Goal: Transaction & Acquisition: Purchase product/service

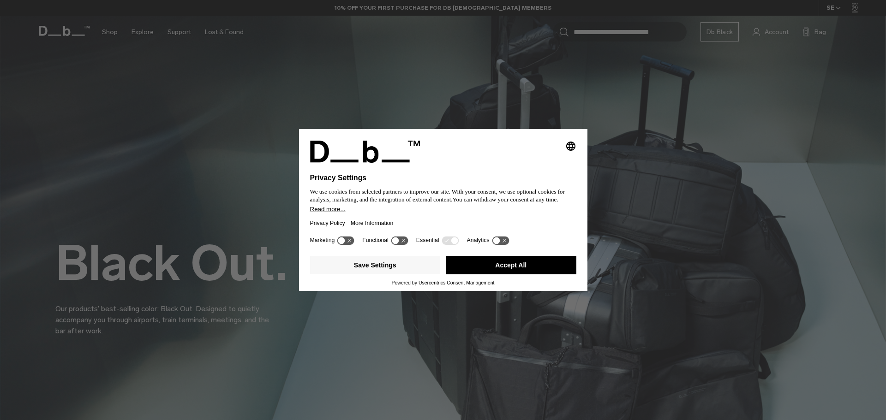
click at [514, 265] on button "Accept All" at bounding box center [511, 265] width 131 height 18
click at [521, 263] on button "Accept All" at bounding box center [511, 265] width 131 height 18
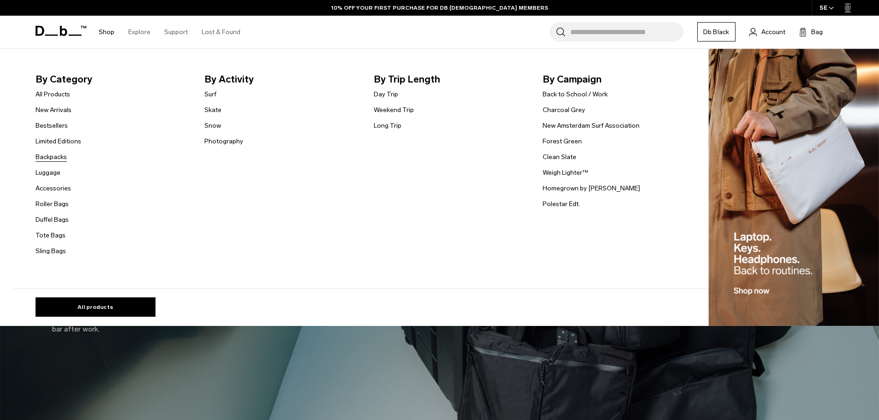
click at [56, 156] on link "Backpacks" at bounding box center [51, 157] width 31 height 10
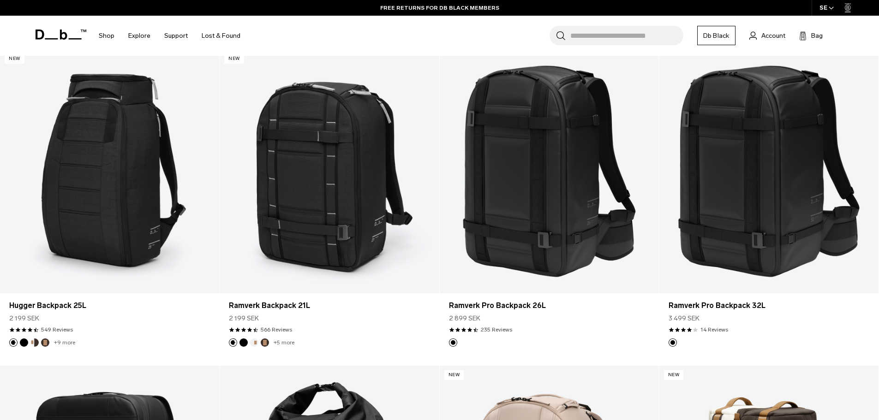
scroll to position [1171, 0]
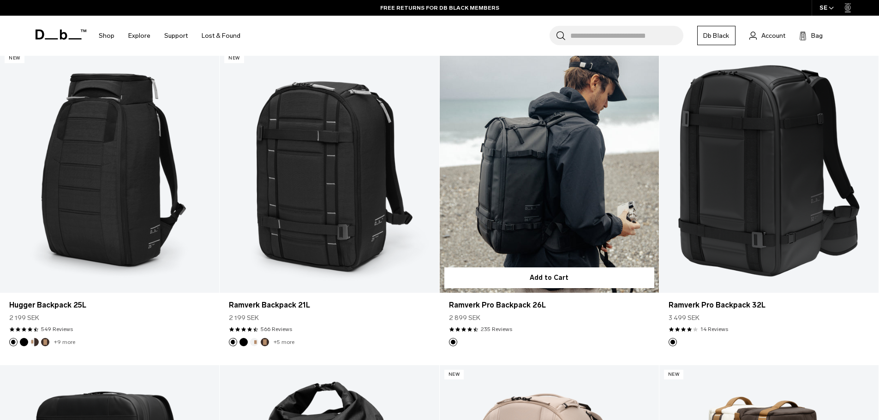
click at [610, 171] on link "Ramverk Pro Backpack 26L" at bounding box center [549, 171] width 219 height 244
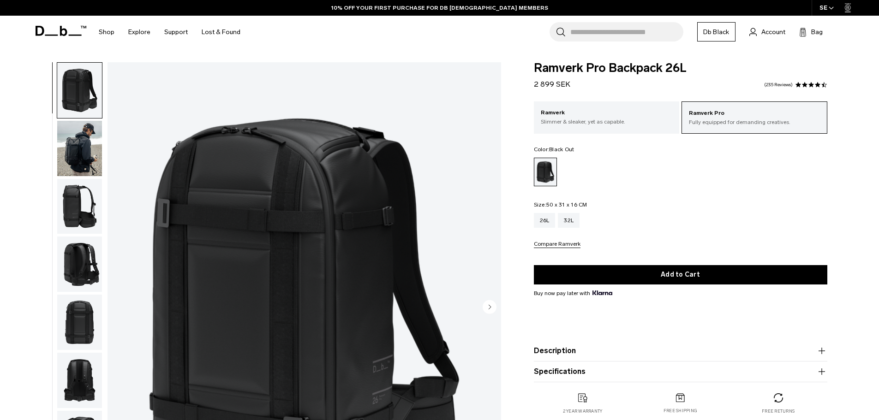
click at [85, 159] on img "button" at bounding box center [79, 148] width 45 height 55
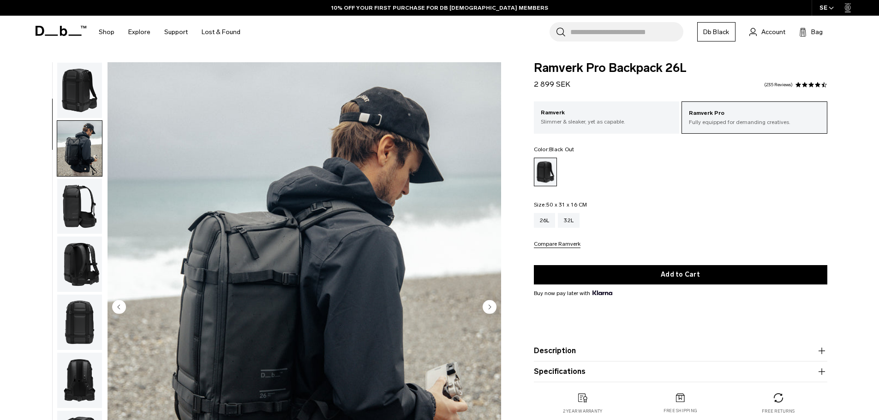
scroll to position [58, 0]
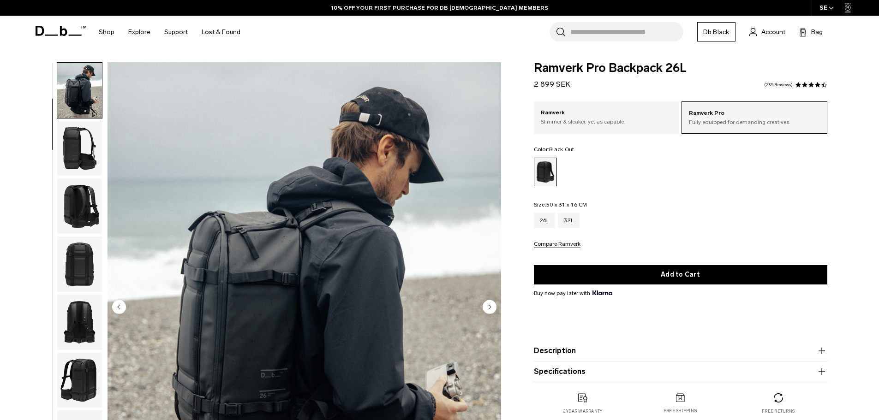
click at [96, 151] on img "button" at bounding box center [79, 148] width 45 height 55
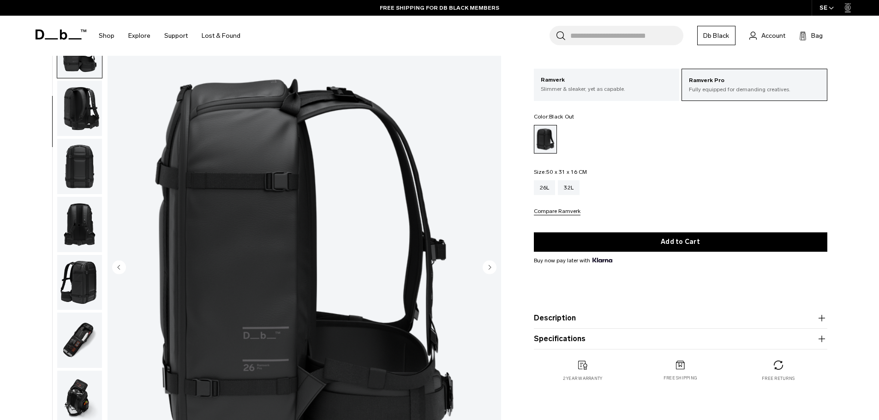
scroll to position [39, 0]
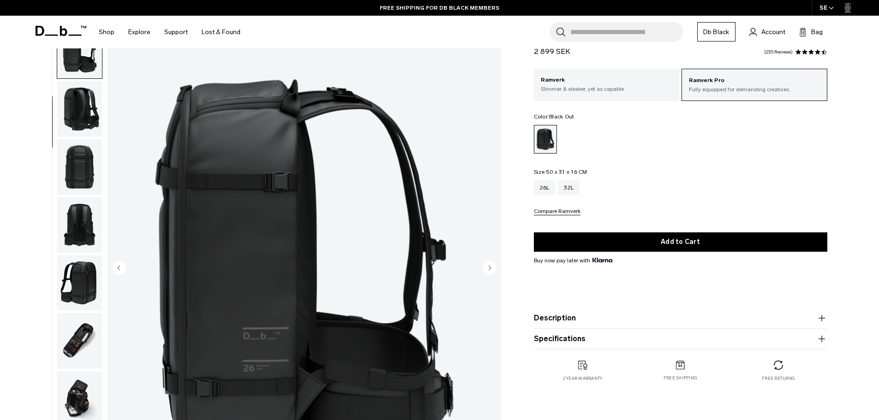
click at [492, 272] on circle "Next slide" at bounding box center [490, 268] width 14 height 14
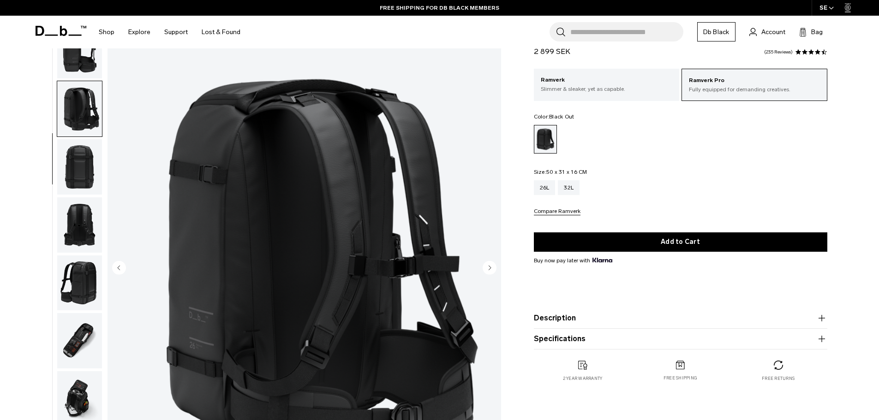
scroll to position [174, 0]
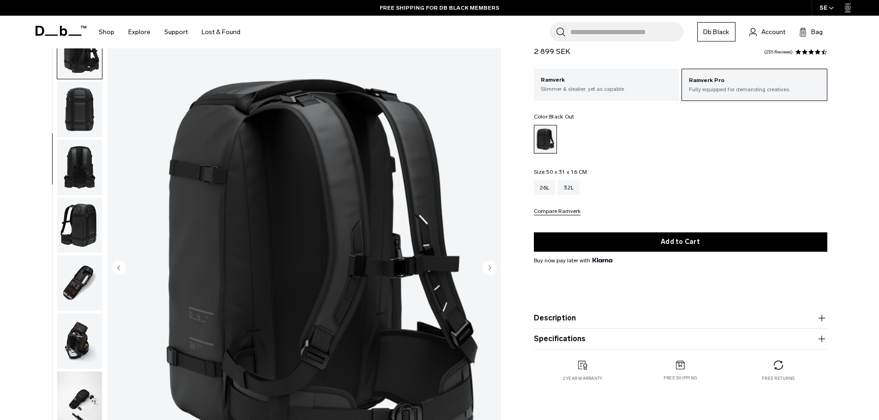
click at [492, 272] on circle "Next slide" at bounding box center [490, 268] width 14 height 14
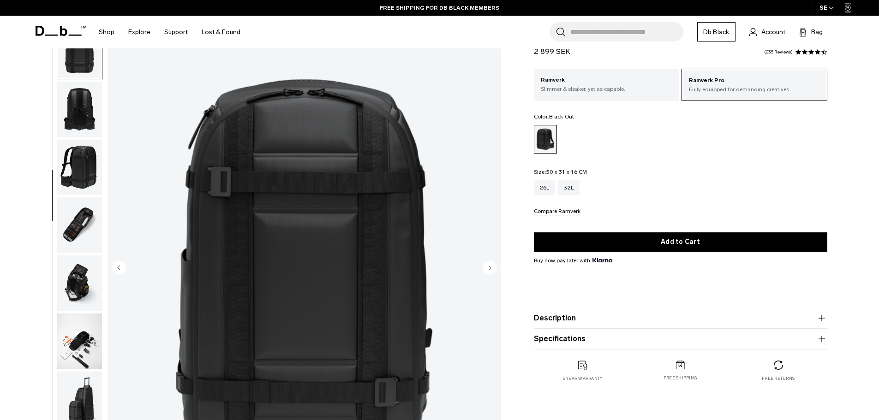
click at [492, 272] on circle "Next slide" at bounding box center [490, 268] width 14 height 14
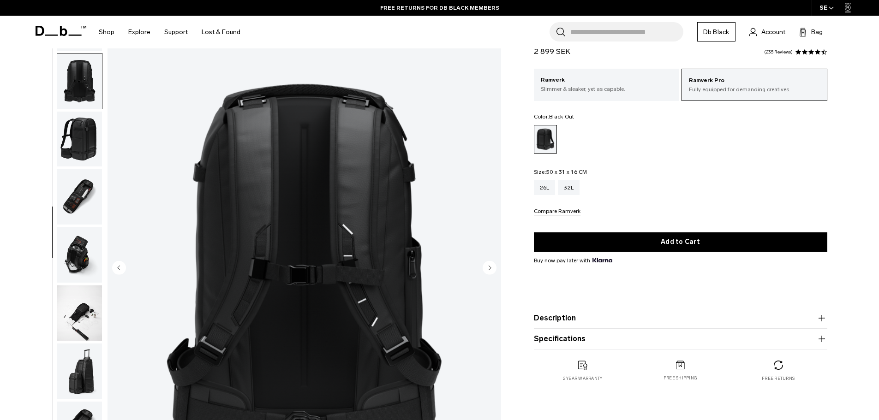
scroll to position [261, 0]
click at [492, 272] on circle "Next slide" at bounding box center [490, 268] width 14 height 14
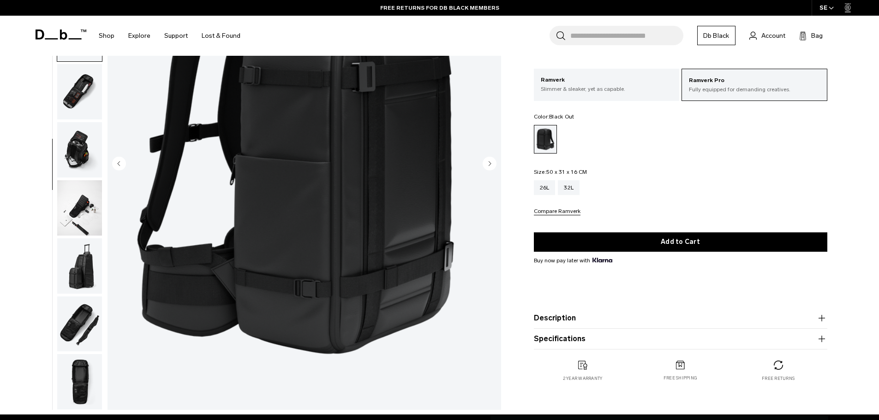
scroll to position [7, 0]
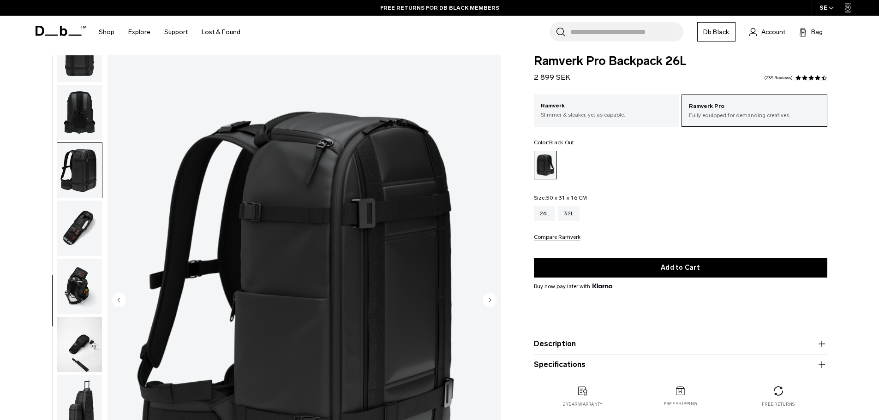
click at [488, 302] on circle "Next slide" at bounding box center [490, 300] width 14 height 14
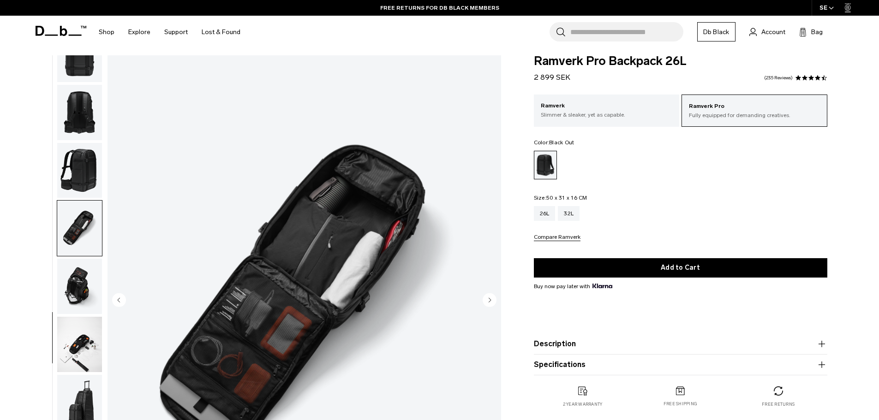
click at [488, 302] on circle "Next slide" at bounding box center [490, 300] width 14 height 14
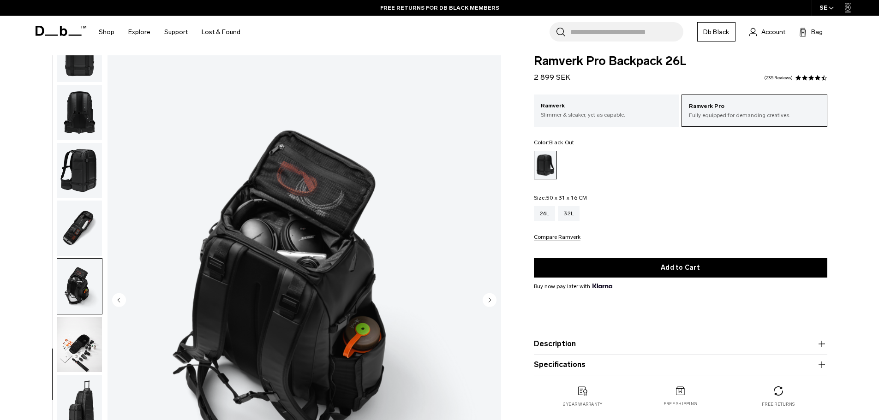
click at [488, 302] on circle "Next slide" at bounding box center [490, 300] width 14 height 14
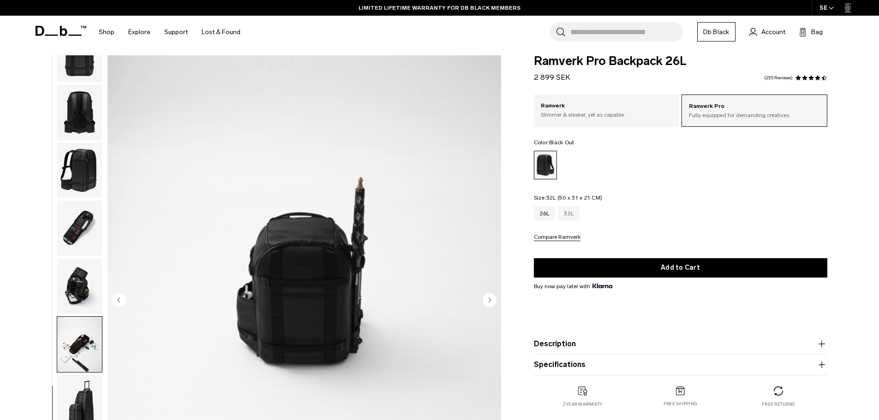
click at [575, 218] on div "32L" at bounding box center [569, 213] width 22 height 15
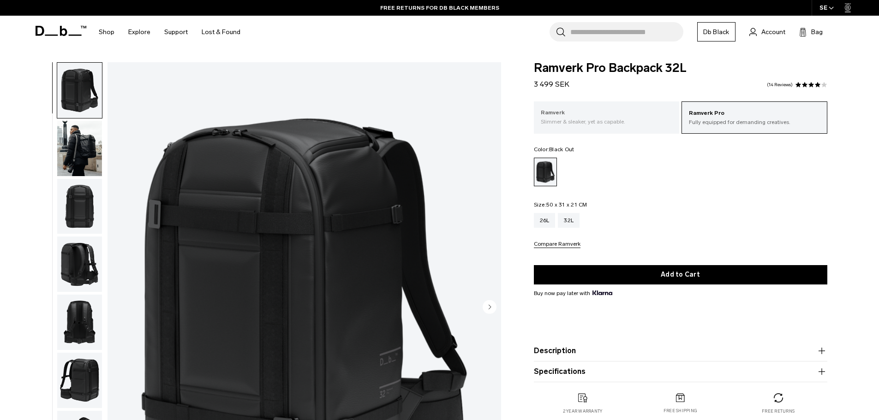
click at [599, 108] on div "Ramverk Slimmer & sleaker, yet as capable." at bounding box center [607, 117] width 146 height 31
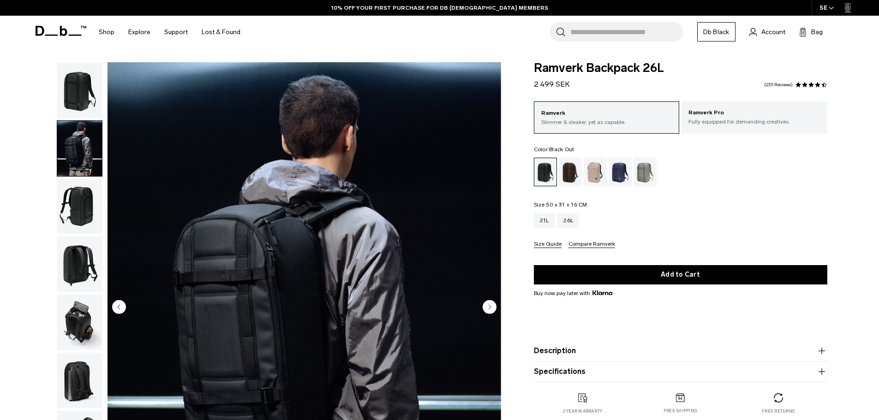
click at [488, 305] on circle "Next slide" at bounding box center [490, 307] width 14 height 14
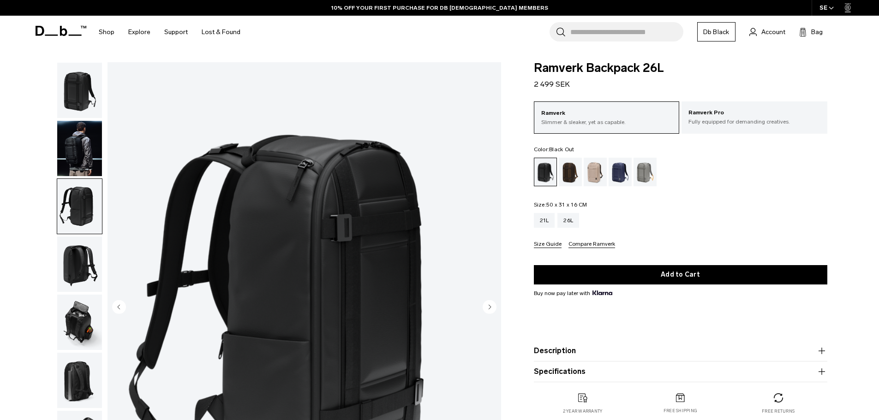
click at [488, 305] on circle "Next slide" at bounding box center [490, 307] width 14 height 14
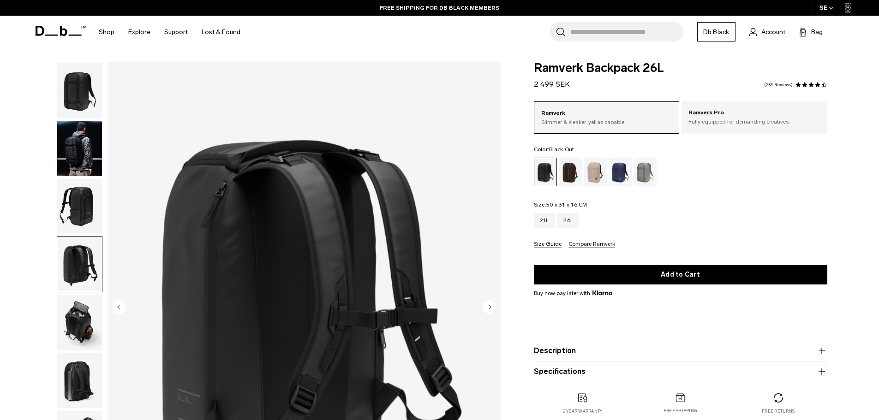
click at [488, 305] on circle "Next slide" at bounding box center [490, 307] width 14 height 14
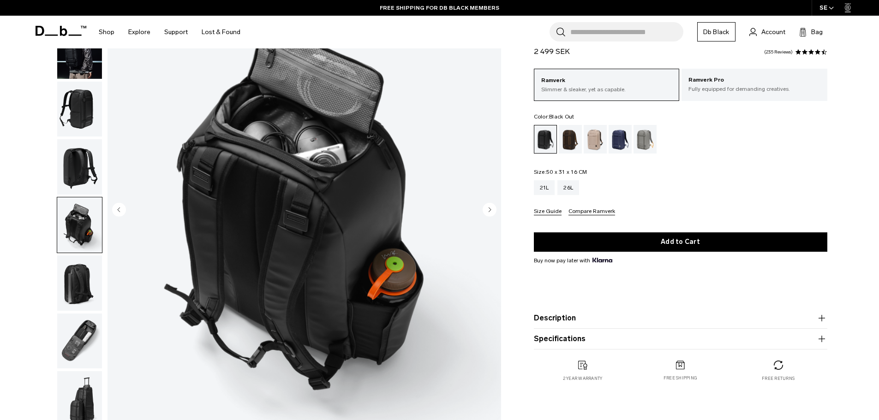
scroll to position [99, 0]
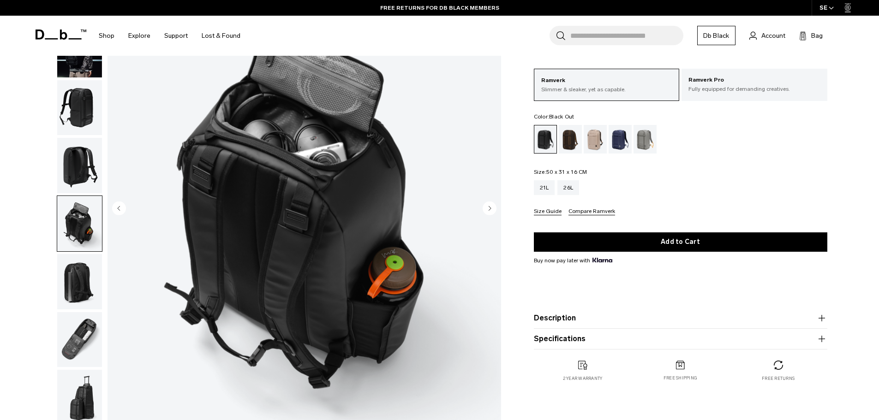
click at [489, 208] on icon "Next slide" at bounding box center [490, 208] width 2 height 4
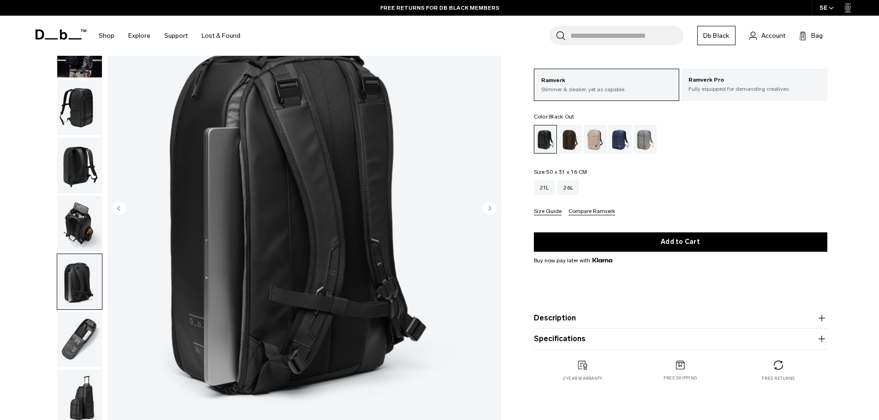
scroll to position [168, 0]
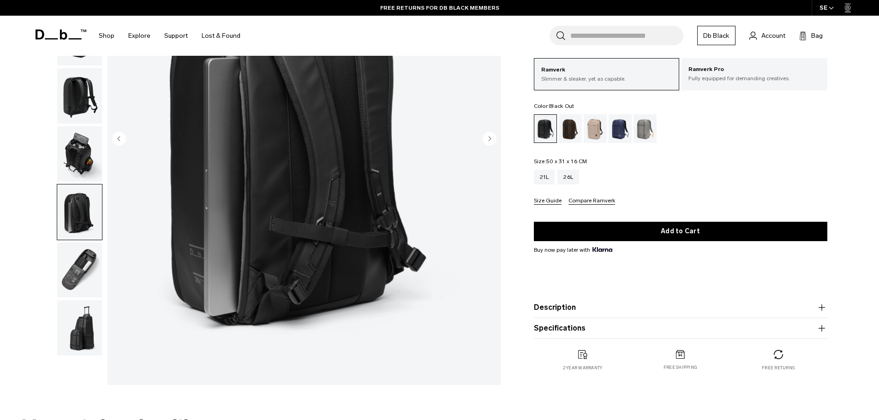
click at [75, 257] on img "button" at bounding box center [79, 270] width 45 height 55
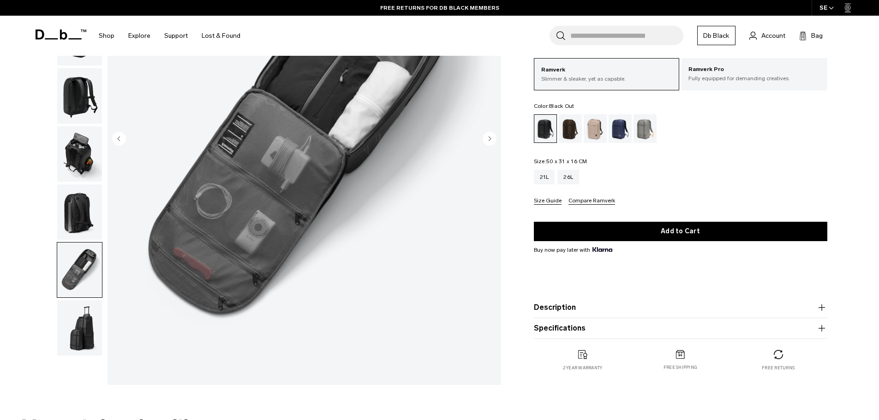
click at [90, 326] on img "button" at bounding box center [79, 327] width 45 height 55
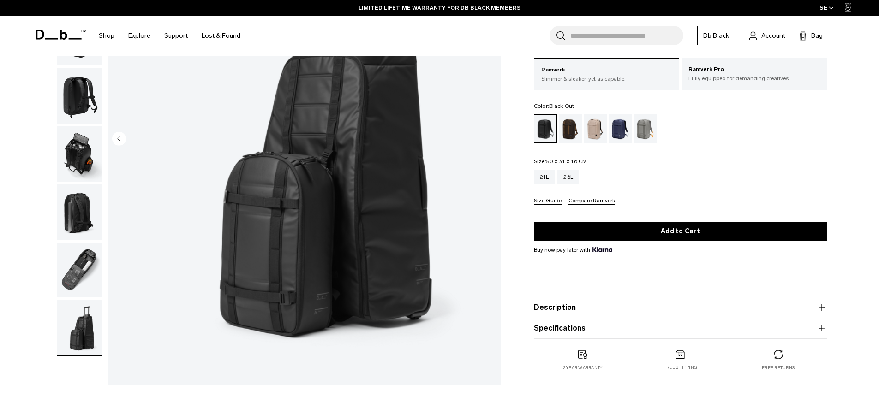
click at [88, 216] on img "button" at bounding box center [79, 212] width 45 height 55
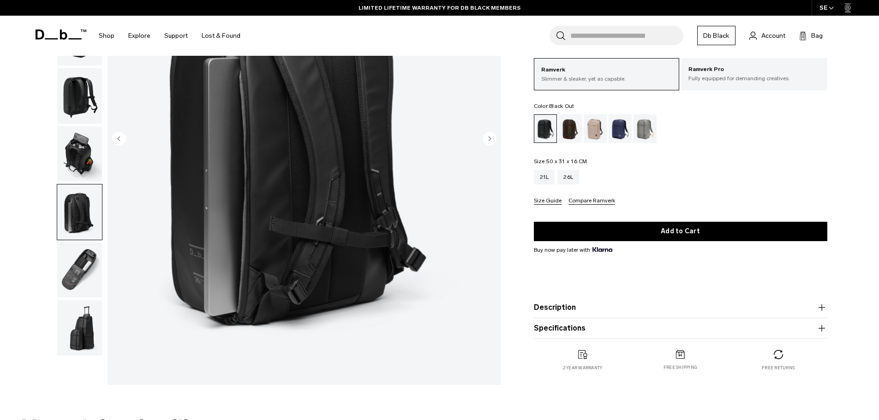
scroll to position [60, 0]
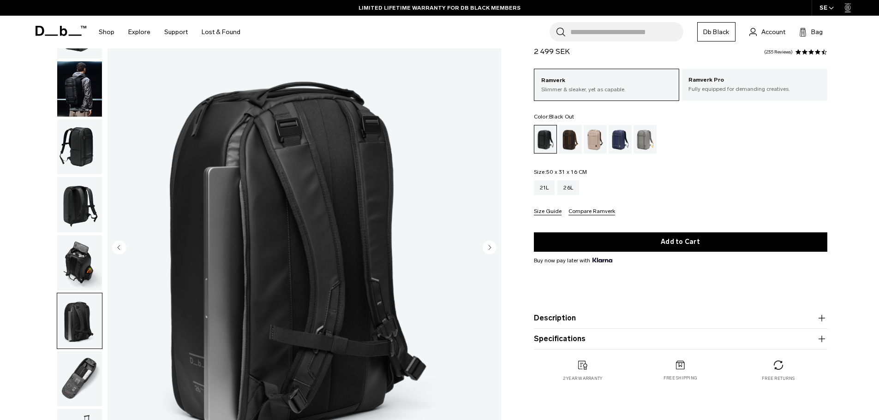
click at [88, 220] on img "button" at bounding box center [79, 204] width 45 height 55
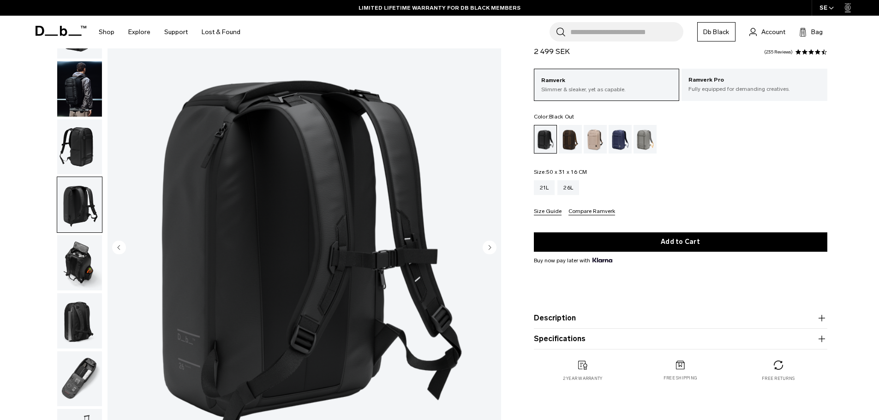
click at [95, 138] on img "button" at bounding box center [79, 147] width 45 height 55
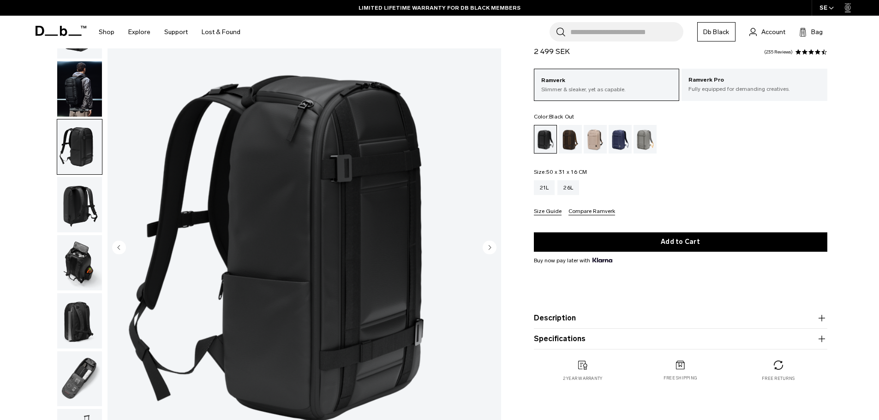
click at [83, 211] on img "button" at bounding box center [79, 204] width 45 height 55
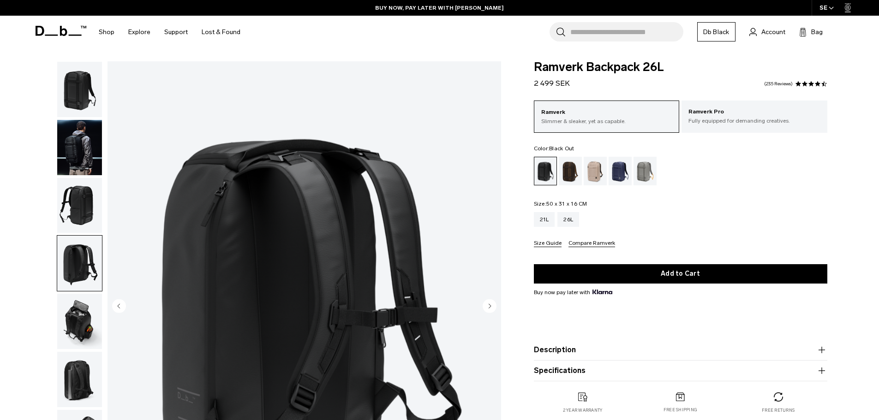
scroll to position [0, 0]
click at [742, 130] on div "Ramverk Pro Fully equipped for demanding creatives." at bounding box center [755, 116] width 146 height 31
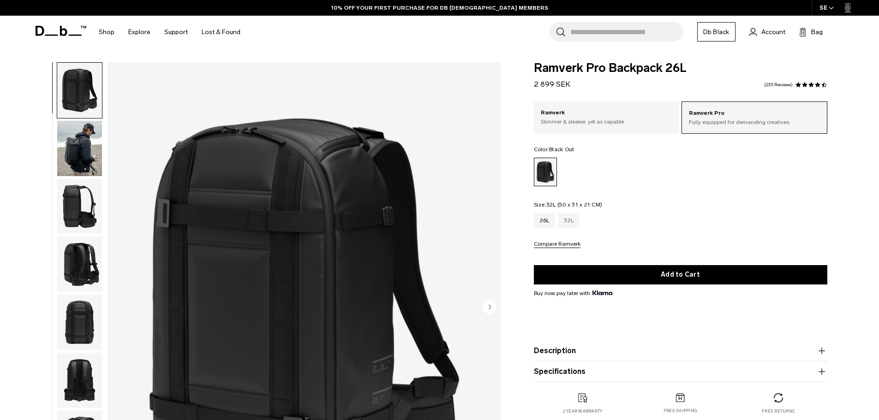
click at [574, 227] on div "32L" at bounding box center [569, 220] width 22 height 15
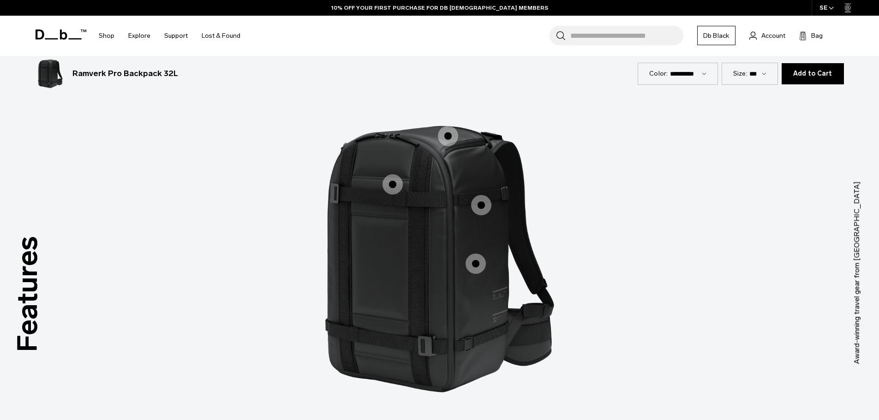
scroll to position [843, 0]
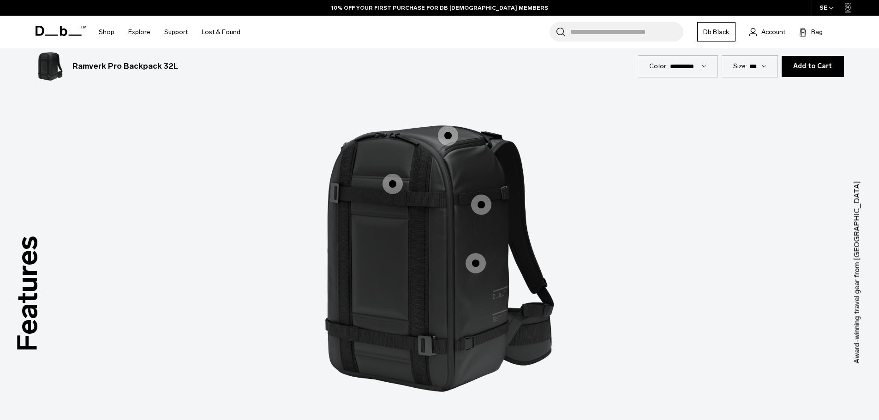
click at [394, 188] on span "1 / 3" at bounding box center [393, 184] width 20 height 20
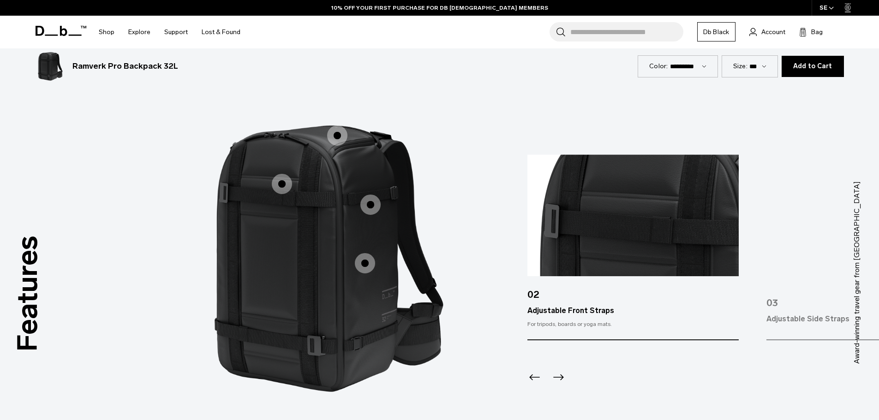
click at [338, 136] on span "1 / 3" at bounding box center [337, 136] width 20 height 20
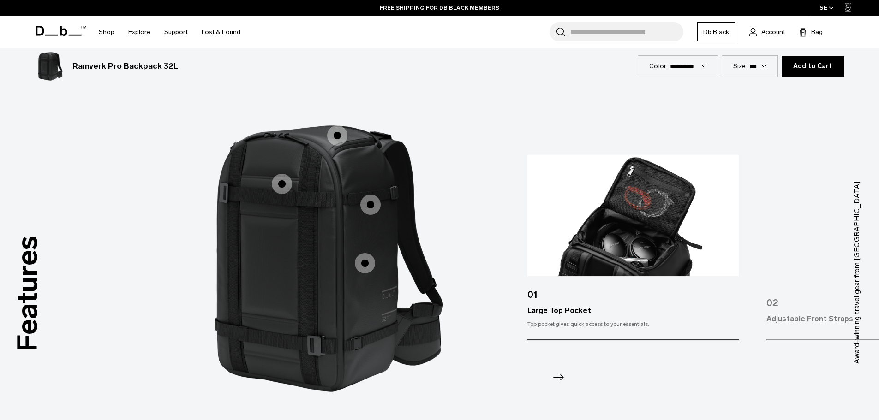
click at [370, 210] on span "1 / 3" at bounding box center [370, 205] width 20 height 20
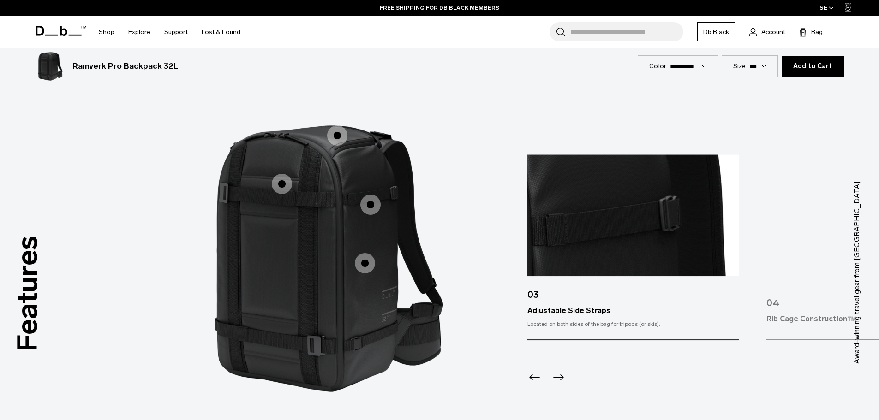
click at [363, 263] on span "1 / 3" at bounding box center [365, 263] width 20 height 20
